Goal: Find specific page/section: Find specific page/section

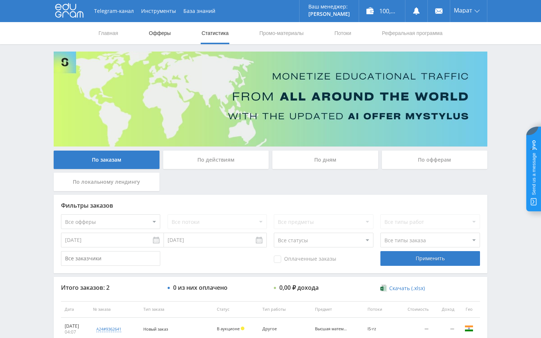
click at [167, 35] on link "Офферы" at bounding box center [160, 33] width 24 height 22
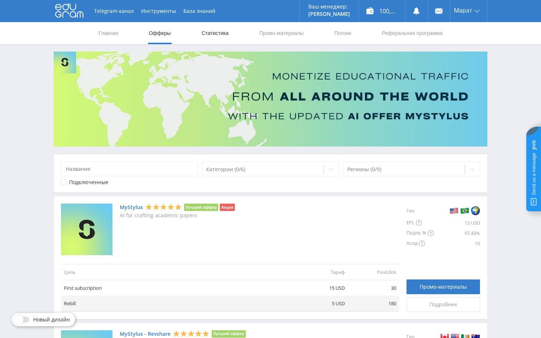
click at [219, 34] on link "Статистика" at bounding box center [215, 33] width 29 height 22
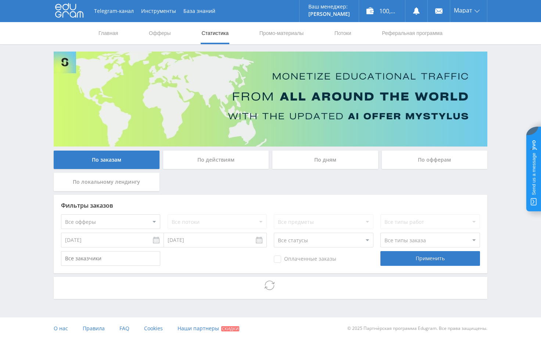
click at [498, 120] on div "Telegram-канал Инструменты База знаний Ваш менеджер: [PERSON_NAME] Online @edug…" at bounding box center [270, 169] width 541 height 339
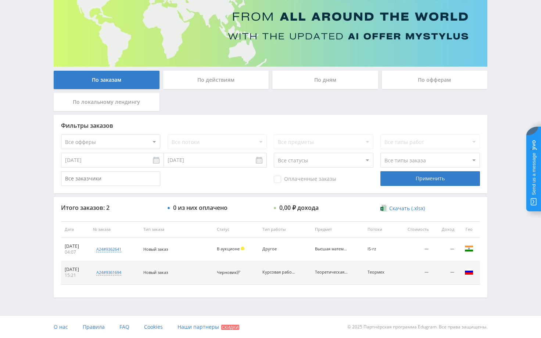
scroll to position [37, 0]
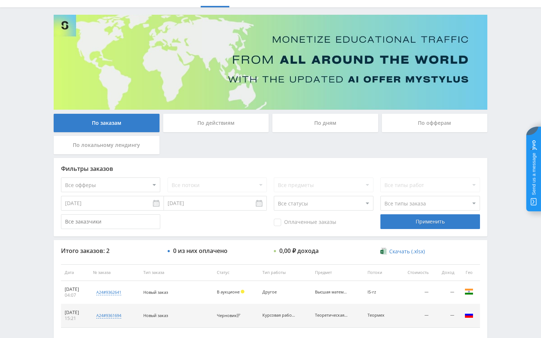
click at [503, 57] on div "Telegram-канал Инструменты База знаний Ваш менеджер: [PERSON_NAME] Online @edug…" at bounding box center [270, 171] width 541 height 417
click at [502, 81] on div "Telegram-канал Инструменты База знаний Ваш менеджер: [PERSON_NAME] Online @edug…" at bounding box center [270, 171] width 541 height 417
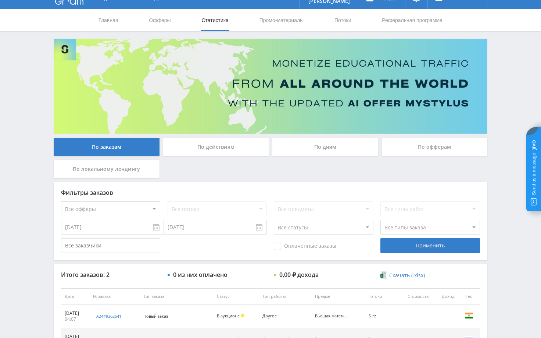
scroll to position [0, 0]
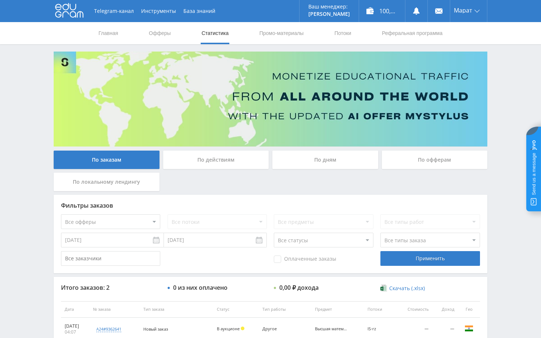
click at [508, 77] on div "Telegram-канал Инструменты База знаний Ваш менеджер: [PERSON_NAME] Online @edug…" at bounding box center [270, 208] width 541 height 417
